Goal: Information Seeking & Learning: Understand process/instructions

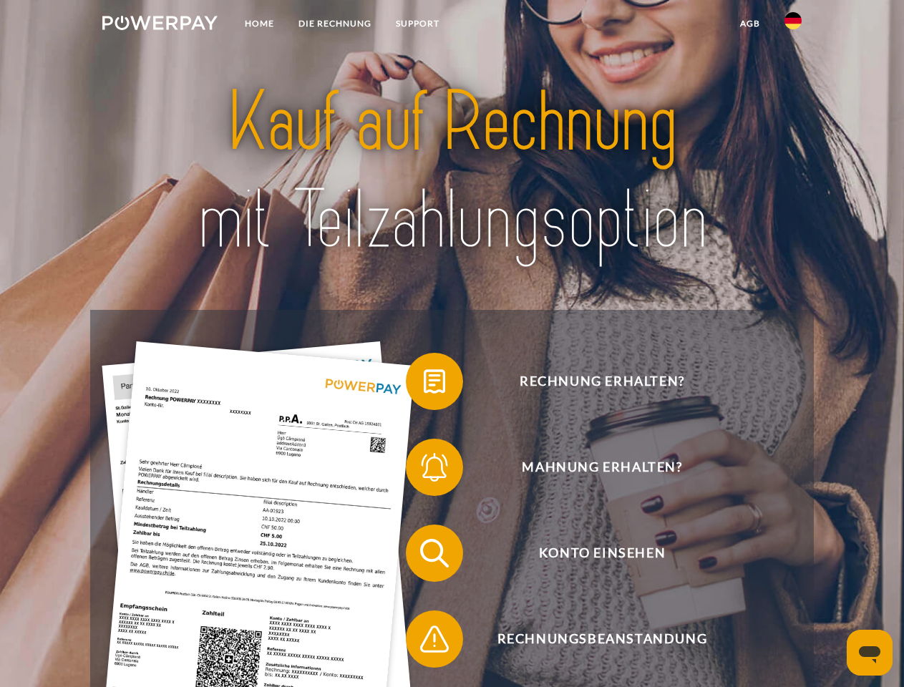
click at [160, 25] on img at bounding box center [159, 23] width 115 height 14
click at [793, 25] on img at bounding box center [792, 20] width 17 height 17
click at [749, 24] on link "agb" at bounding box center [750, 24] width 44 height 26
click at [424, 384] on span at bounding box center [413, 382] width 72 height 72
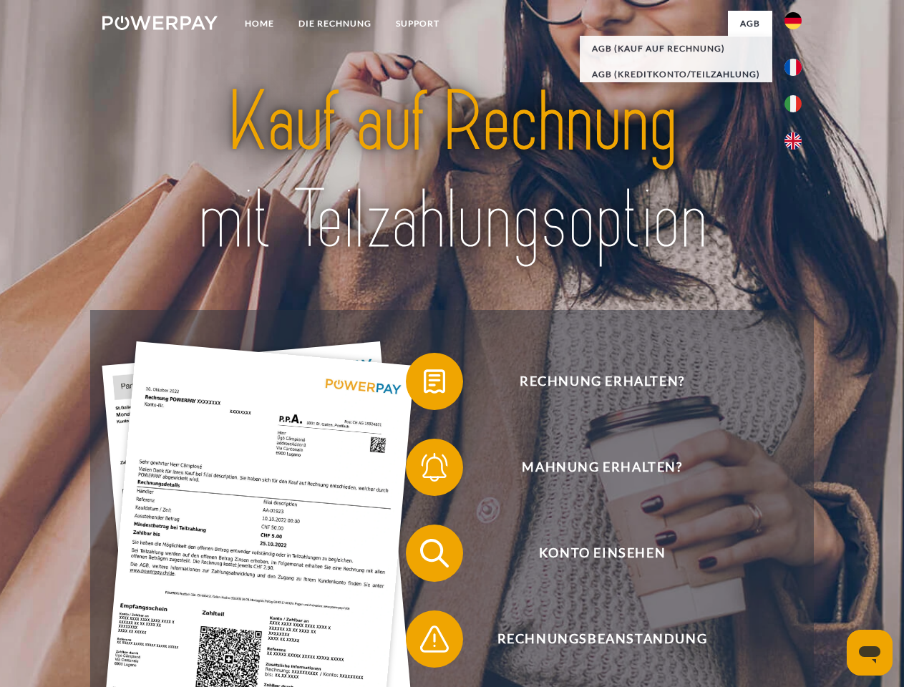
click at [424, 470] on span at bounding box center [413, 468] width 72 height 72
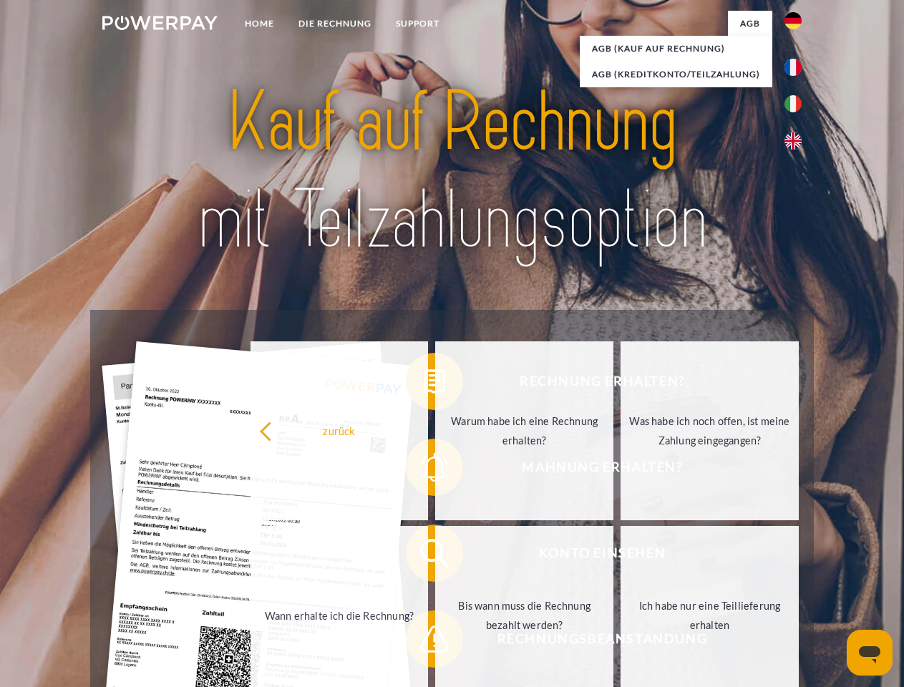
click at [435, 556] on link "Bis wann muss die Rechnung bezahlt werden?" at bounding box center [524, 615] width 178 height 179
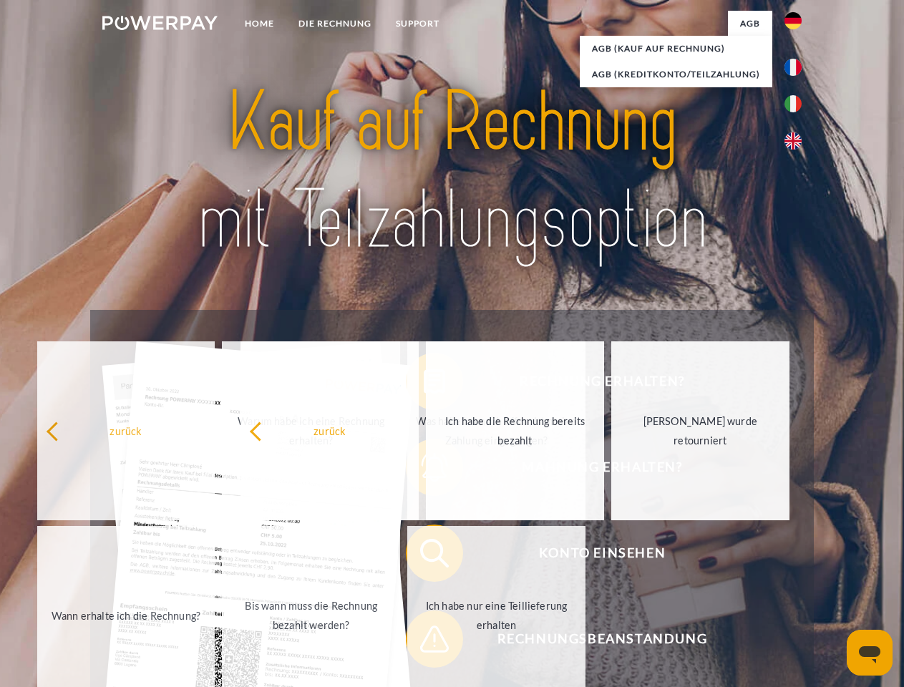
click at [424, 642] on span at bounding box center [413, 639] width 72 height 72
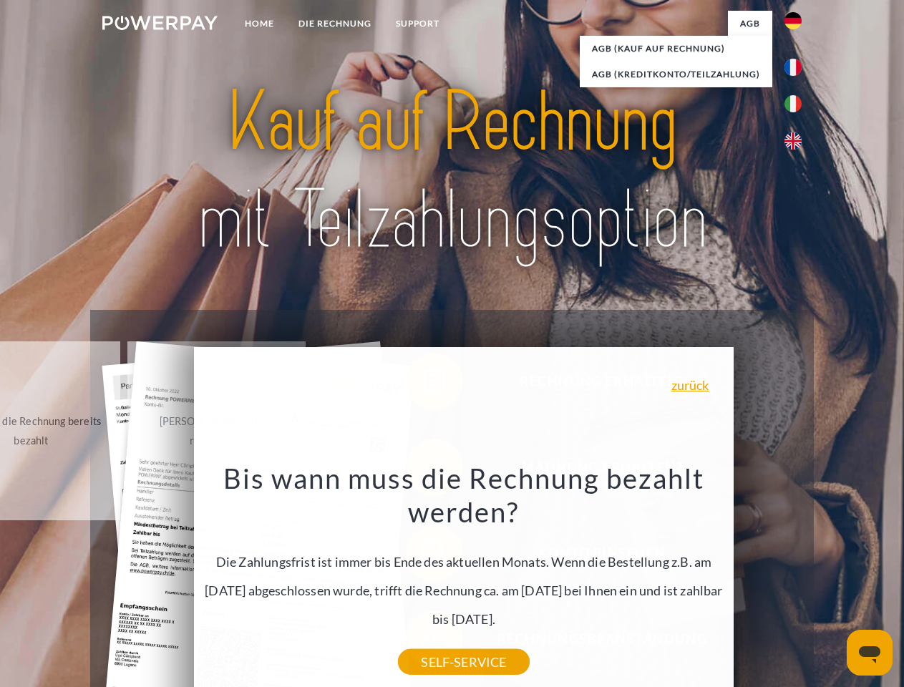
click at [870, 653] on icon "Messaging-Fenster öffnen" at bounding box center [869, 654] width 21 height 17
